Goal: Task Accomplishment & Management: Manage account settings

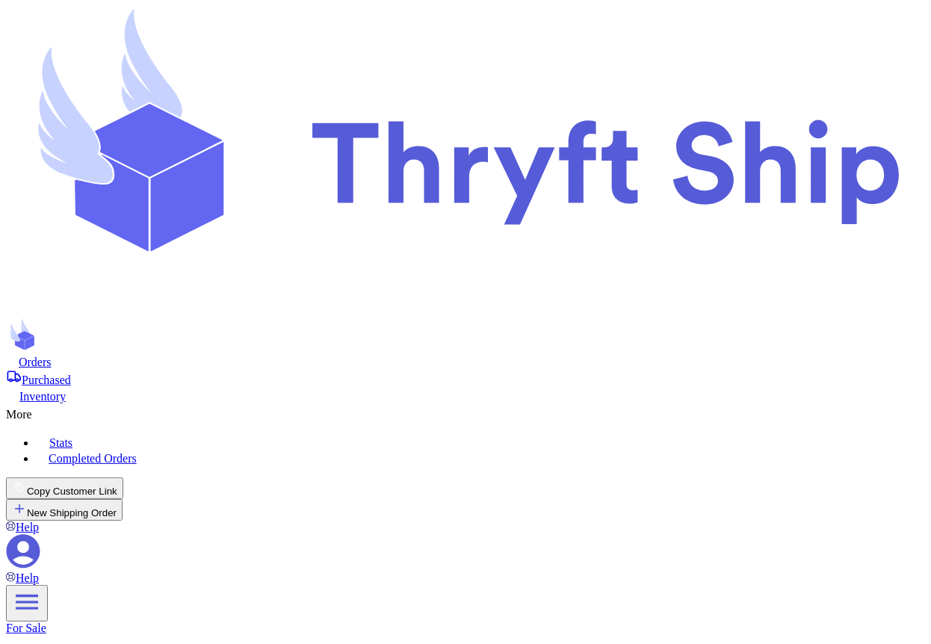
click at [214, 354] on div "Orders" at bounding box center [465, 361] width 919 height 15
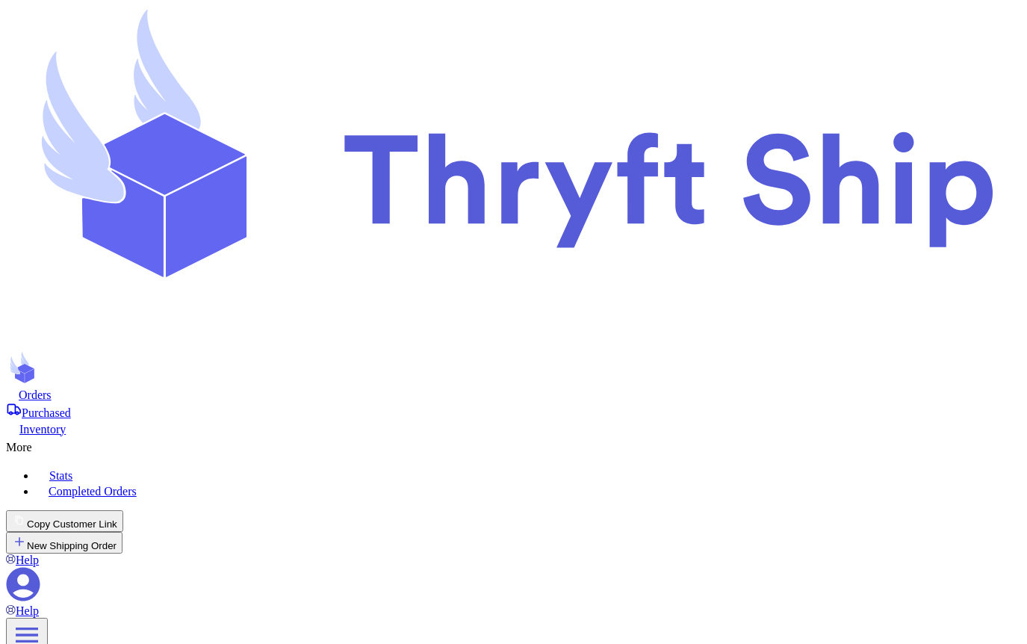
click at [40, 373] on icon at bounding box center [23, 584] width 34 height 34
click at [123, 373] on button "Copy Customer Link" at bounding box center [64, 521] width 117 height 22
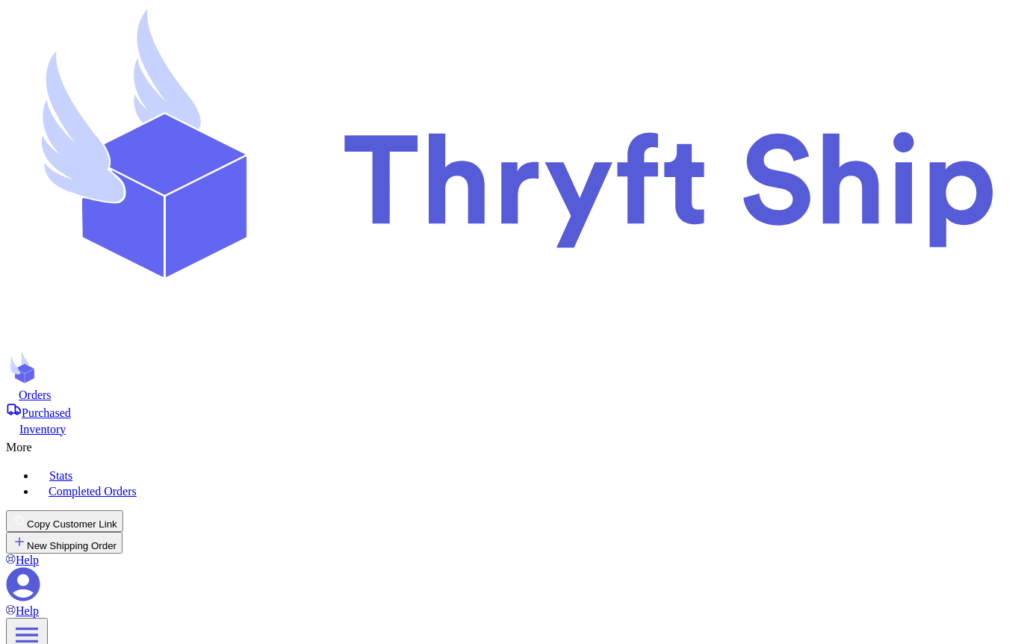
select select "AK"
